Goal: Find specific page/section: Find specific page/section

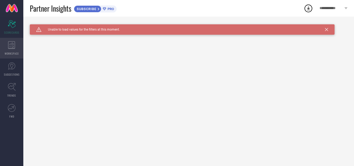
click at [7, 46] on div "WORKSPACE" at bounding box center [11, 48] width 23 height 21
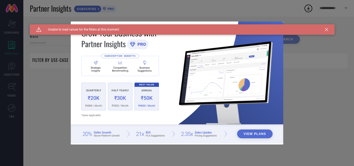
type input "1 STOP FASHION"
type input "All"
click at [276, 36] on img at bounding box center [177, 83] width 213 height 122
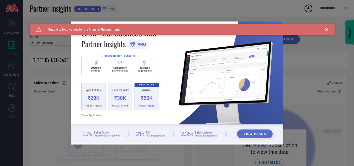
click at [329, 30] on div "Caution Created with Sketch. Unable to load values for the filters at this mome…" at bounding box center [182, 29] width 305 height 10
click at [327, 30] on icon at bounding box center [326, 29] width 3 height 3
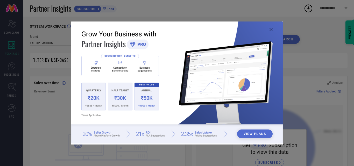
click at [271, 29] on icon at bounding box center [271, 29] width 3 height 3
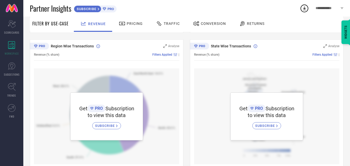
scroll to position [184, 0]
